Goal: Task Accomplishment & Management: Manage account settings

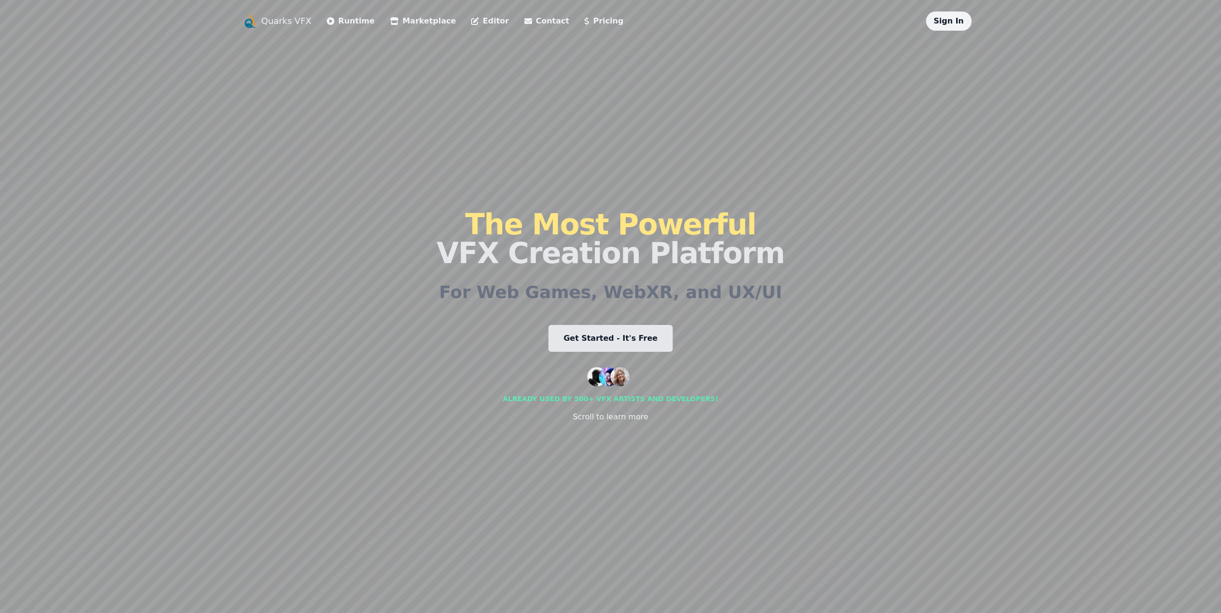
click at [955, 16] on link "Sign In" at bounding box center [948, 20] width 30 height 9
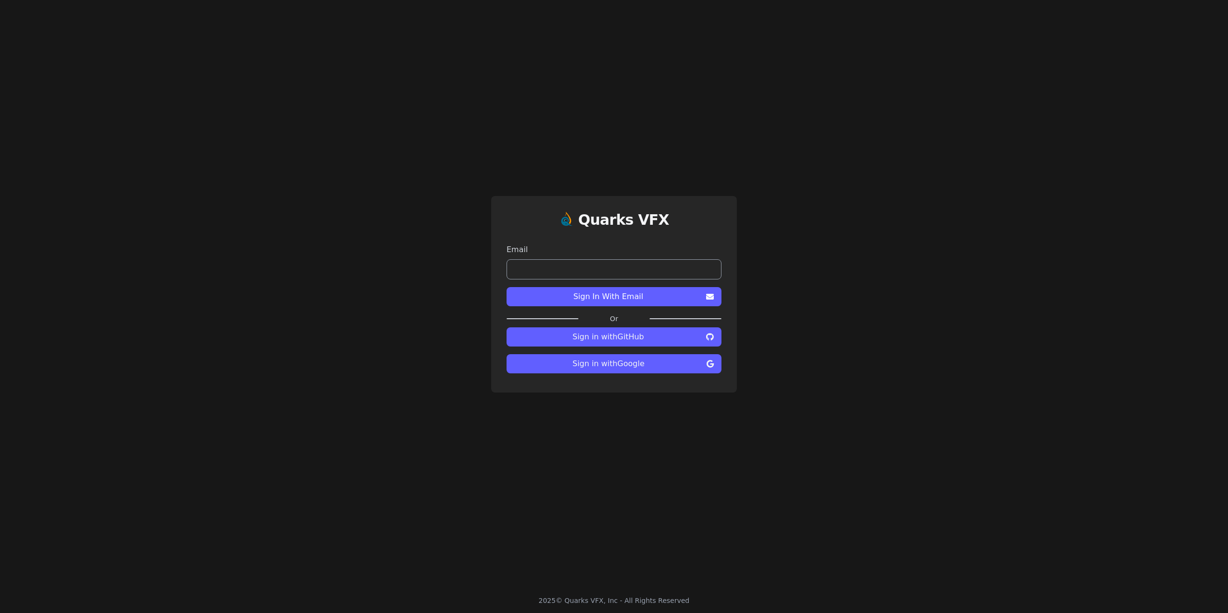
click at [633, 363] on span "Sign in with Google" at bounding box center [608, 364] width 188 height 12
